Goal: Task Accomplishment & Management: Manage account settings

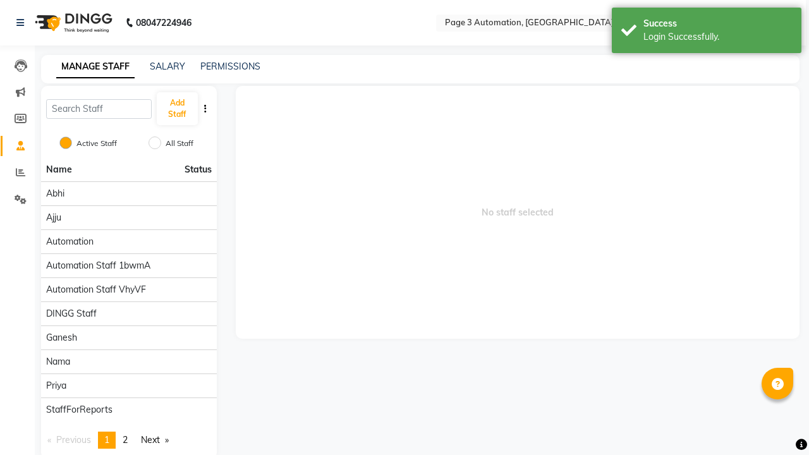
scroll to position [17, 0]
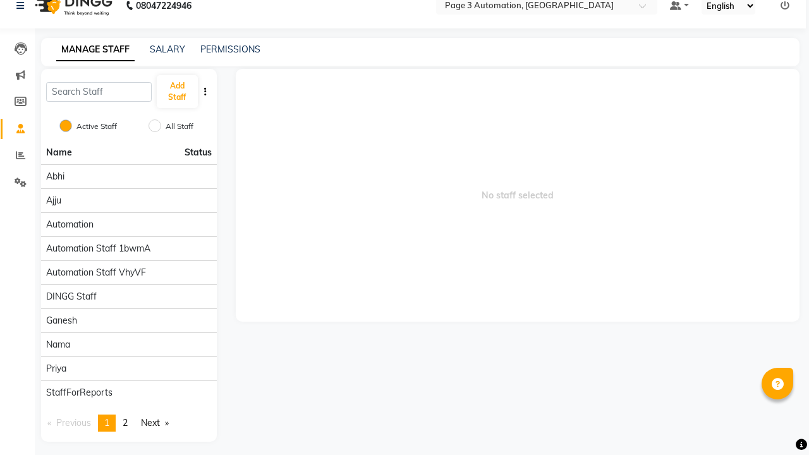
click at [785, 5] on icon at bounding box center [784, 5] width 9 height 9
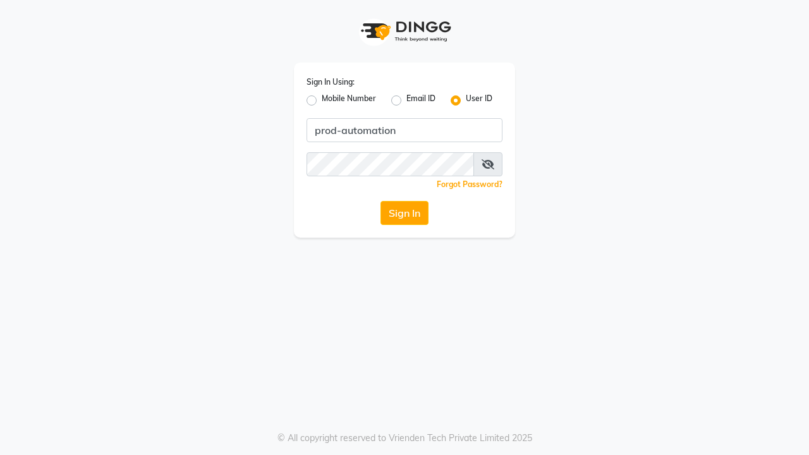
type input "prod-automation"
click at [404, 213] on button "Sign In" at bounding box center [404, 213] width 48 height 24
